Goal: Check status: Check status

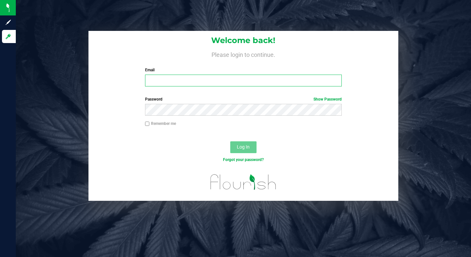
type input "[EMAIL_ADDRESS][DOMAIN_NAME]"
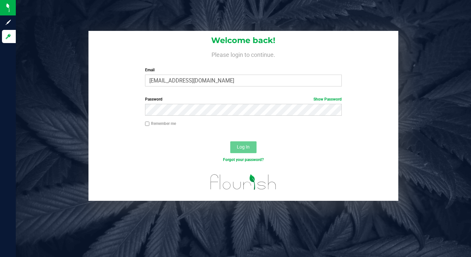
click at [240, 147] on span "Log In" at bounding box center [243, 146] width 13 height 5
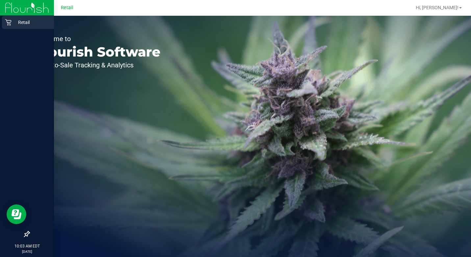
click at [14, 20] on p "Retail" at bounding box center [31, 22] width 39 height 8
click at [18, 21] on p "Retail" at bounding box center [31, 22] width 39 height 8
click at [13, 21] on p "Retail" at bounding box center [31, 22] width 39 height 8
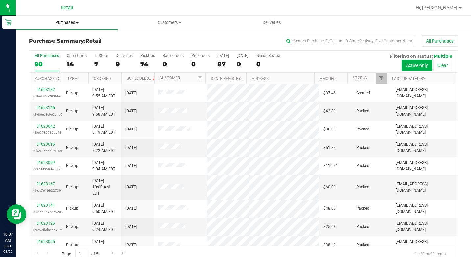
click at [76, 21] on span "Purchases" at bounding box center [67, 23] width 102 height 6
click at [54, 42] on span "Summary of purchases" at bounding box center [49, 40] width 67 height 6
click at [75, 20] on span "Purchases" at bounding box center [67, 23] width 102 height 6
click at [68, 39] on span "Summary of purchases" at bounding box center [49, 40] width 67 height 6
